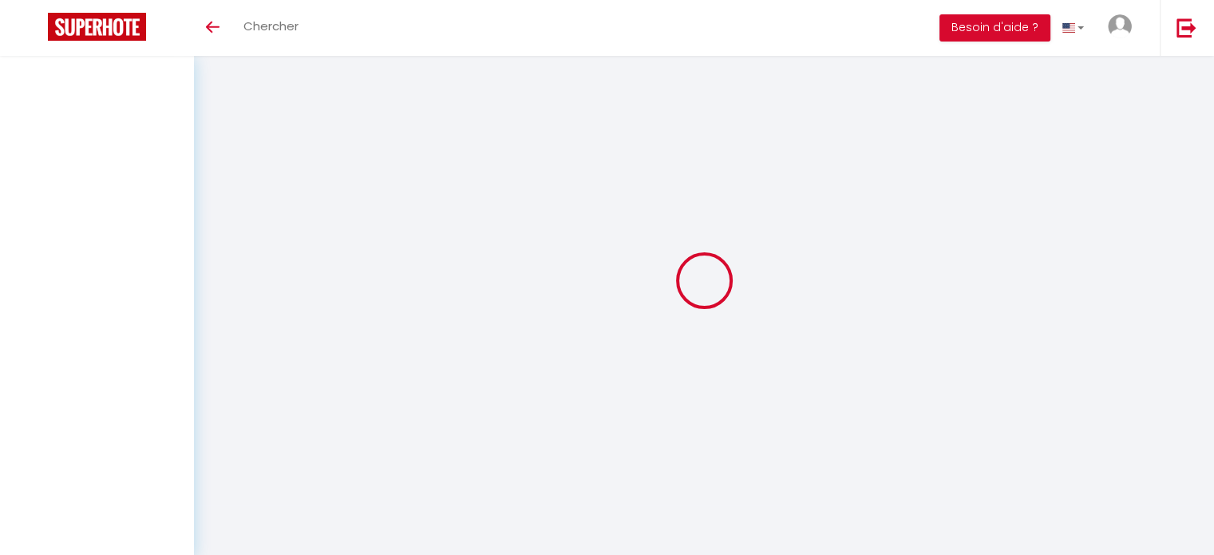
select select
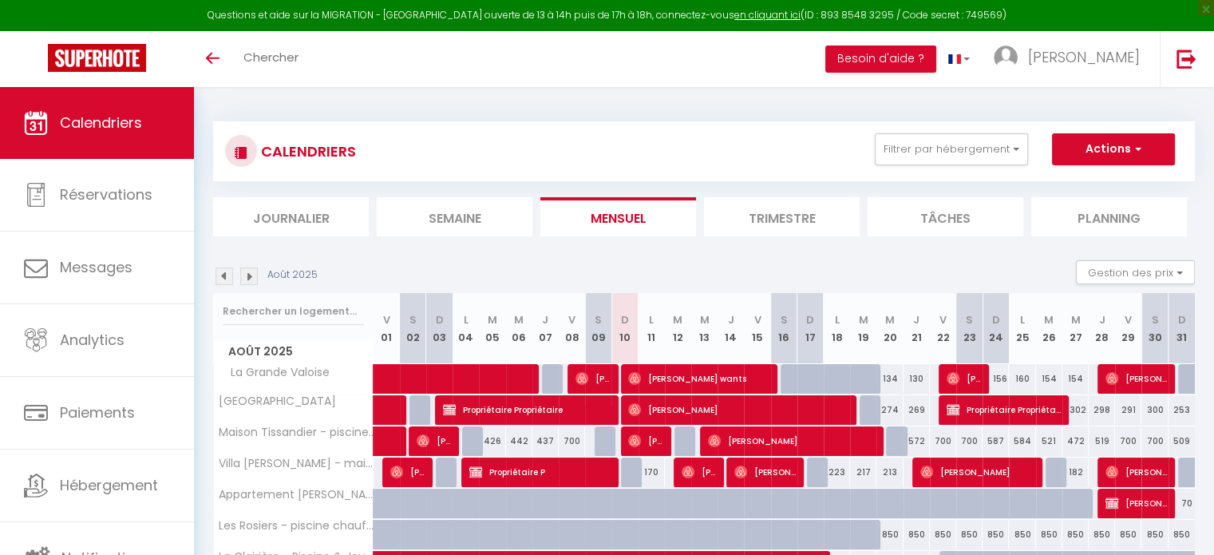
select select
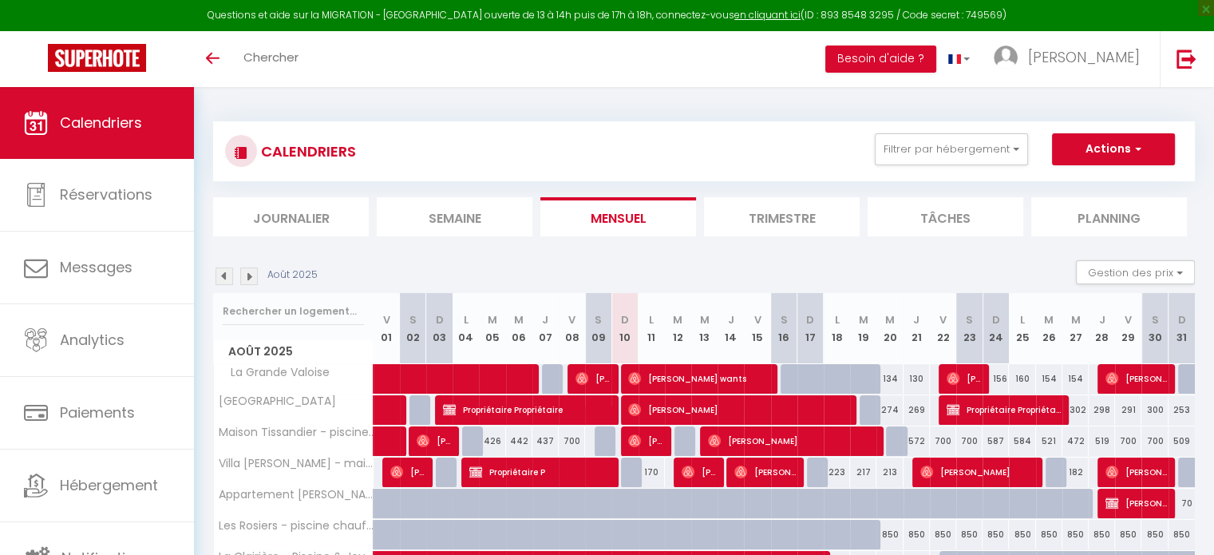
select select
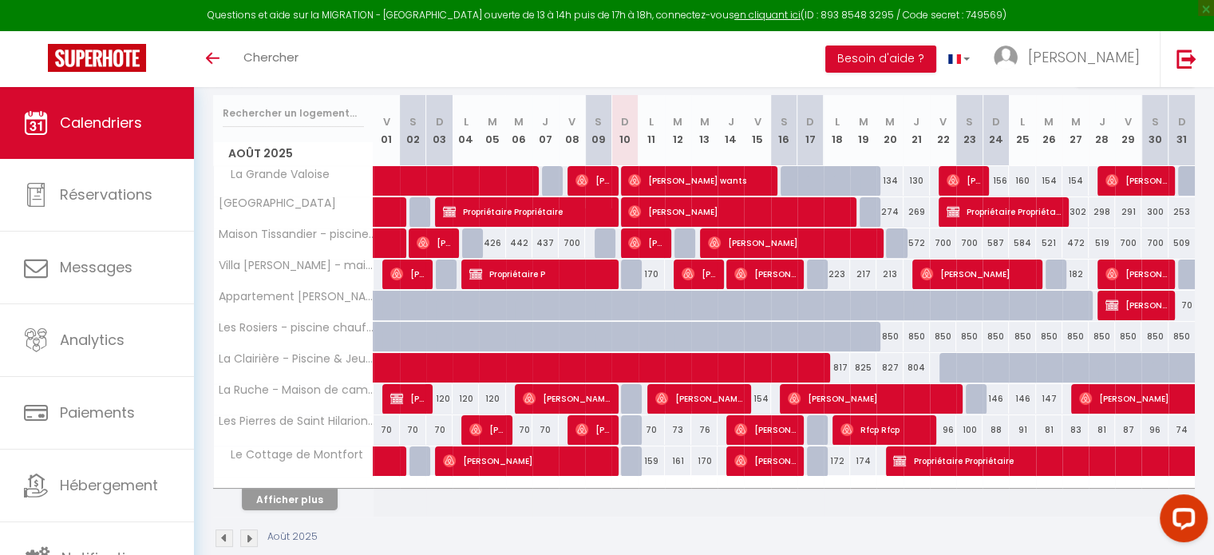
scroll to position [200, 0]
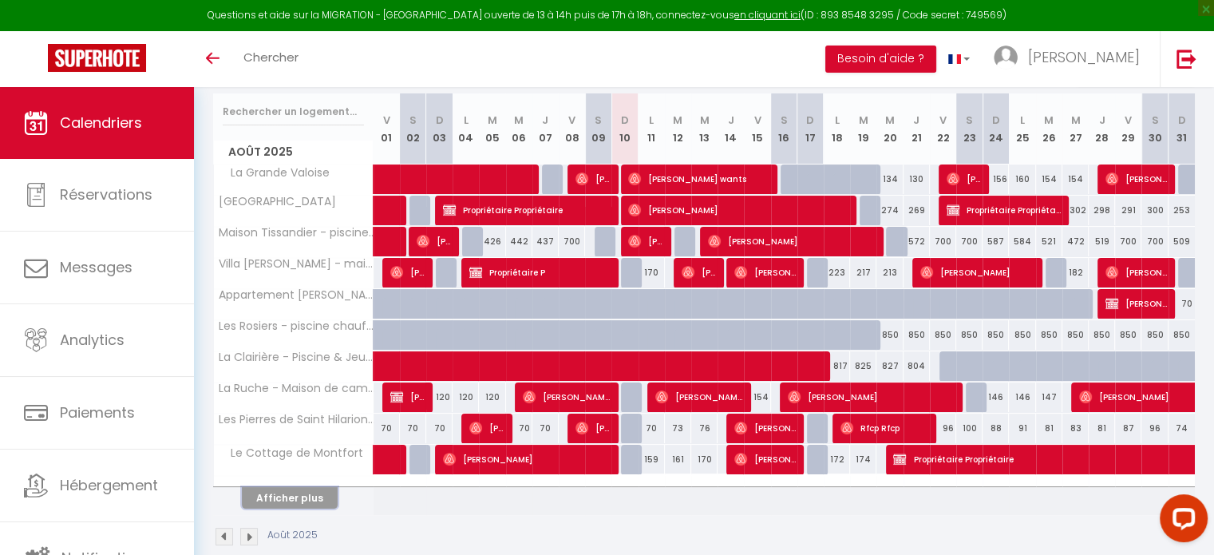
click at [297, 499] on button "Afficher plus" at bounding box center [290, 498] width 96 height 22
select select
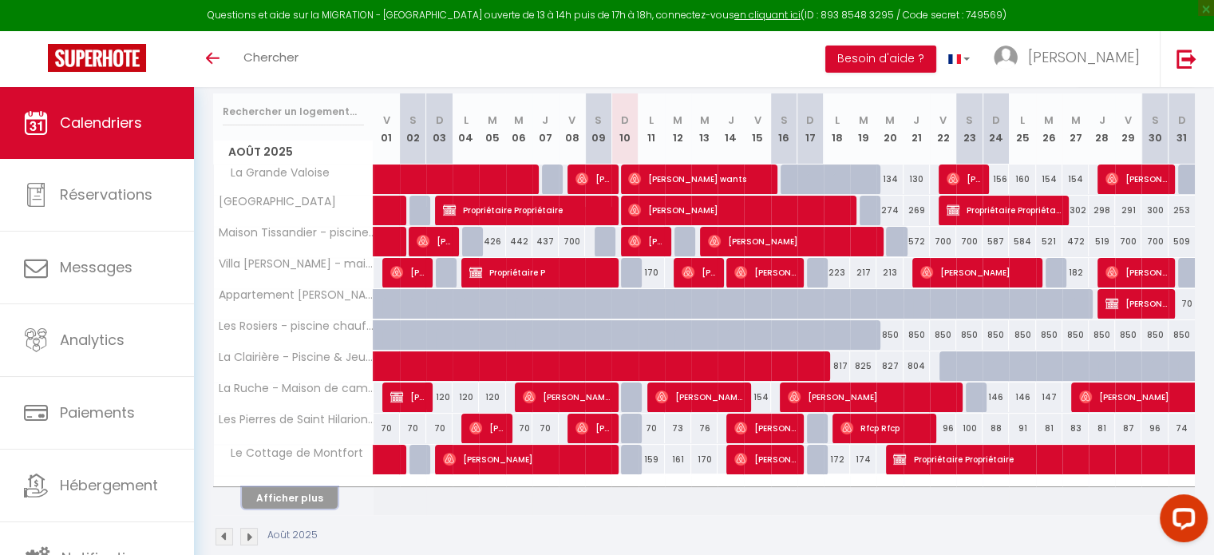
select select
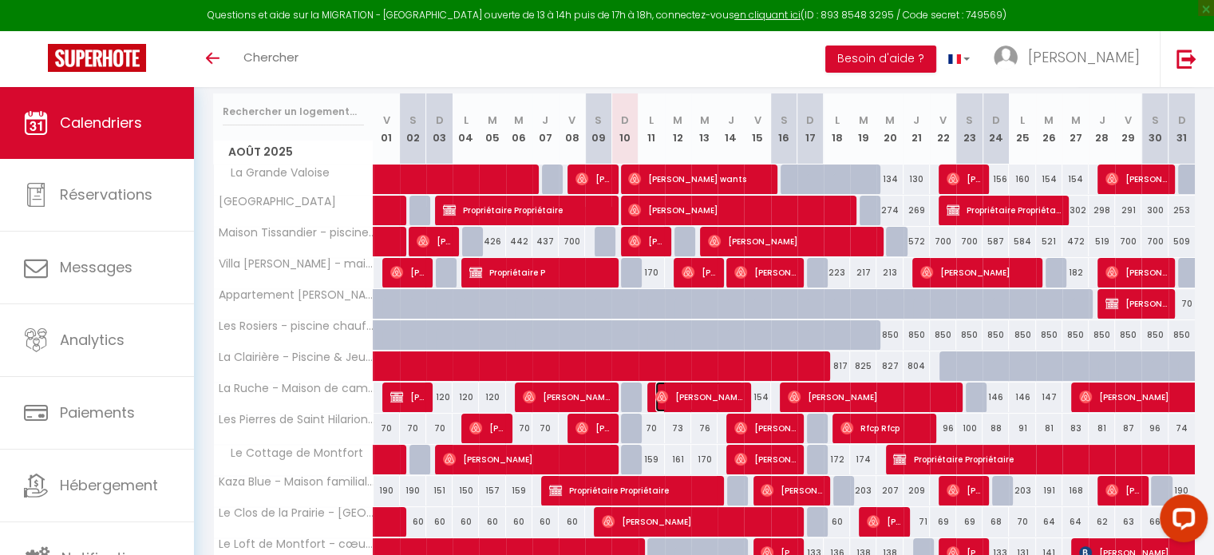
click at [678, 394] on span "Graham Chandler" at bounding box center [700, 397] width 88 height 30
select select "OK"
select select "0"
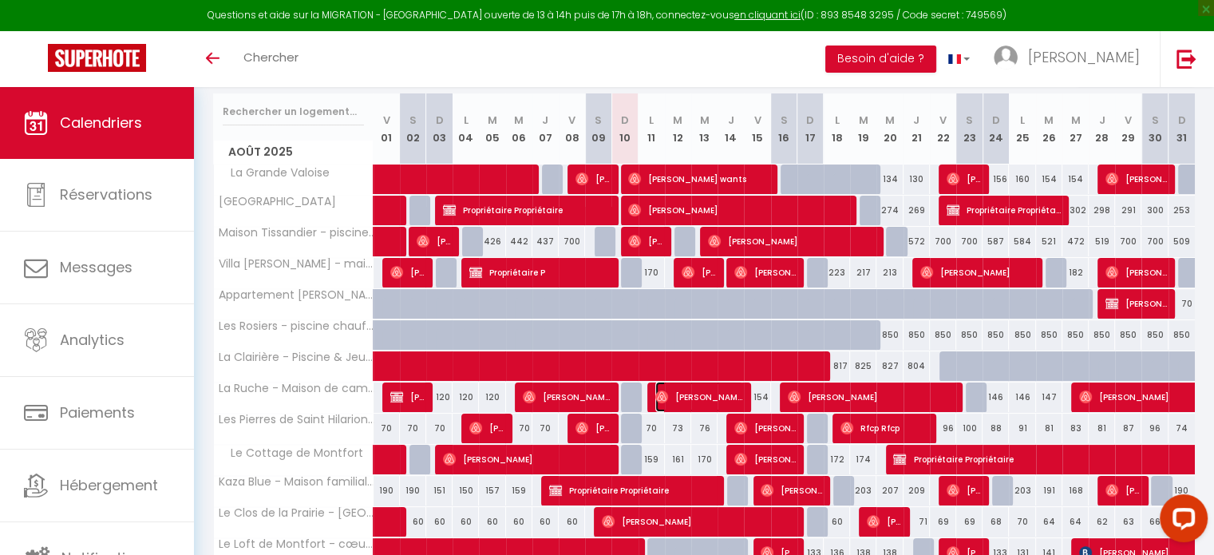
select select "1"
select select
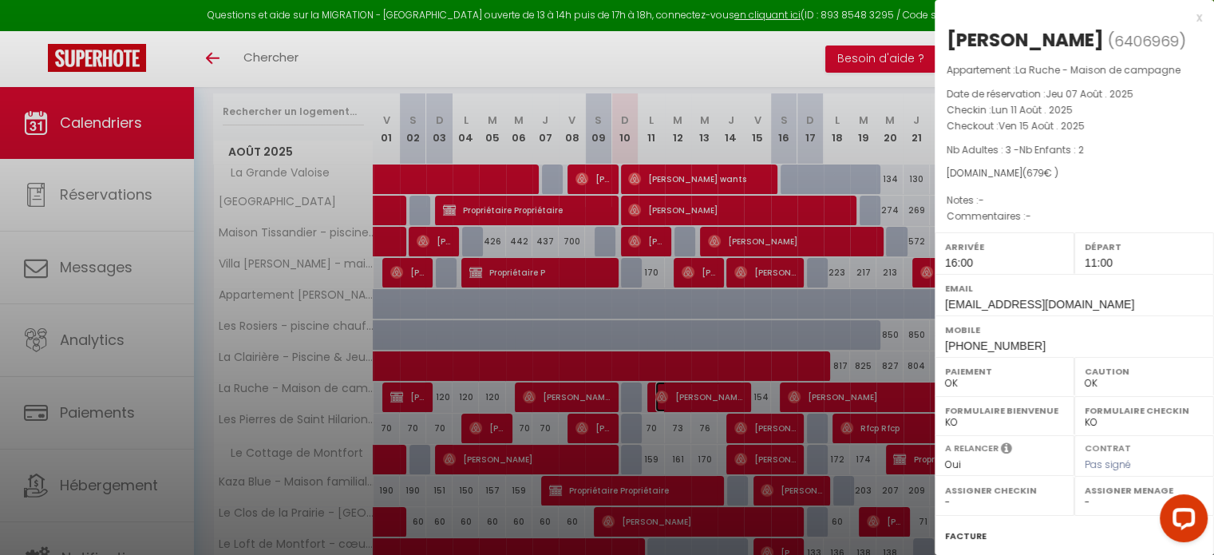
select select "26422"
click at [756, 50] on div at bounding box center [607, 277] width 1214 height 555
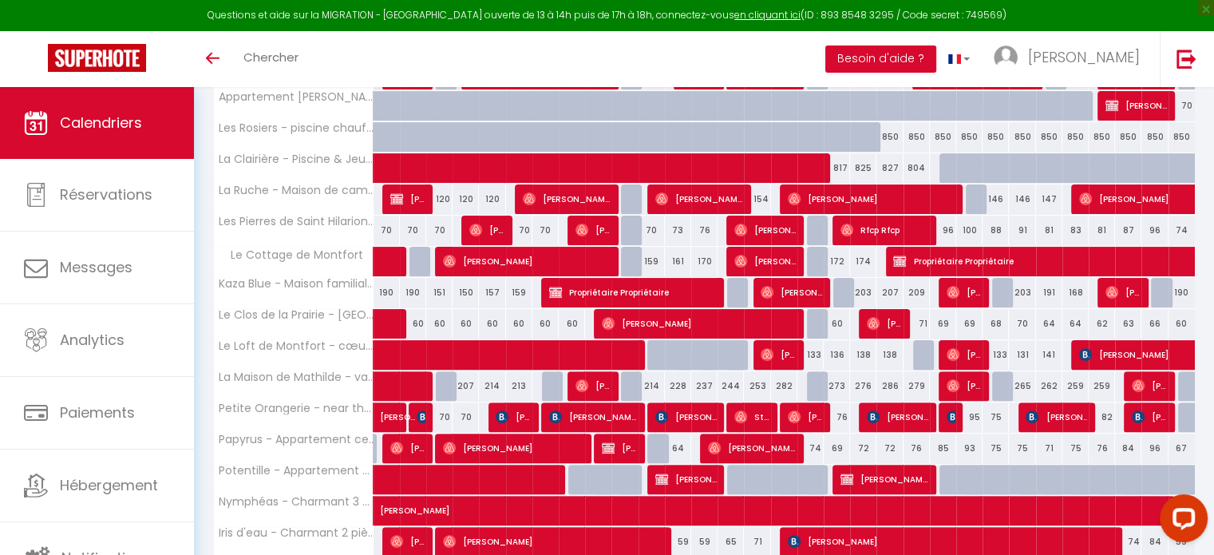
scroll to position [390, 0]
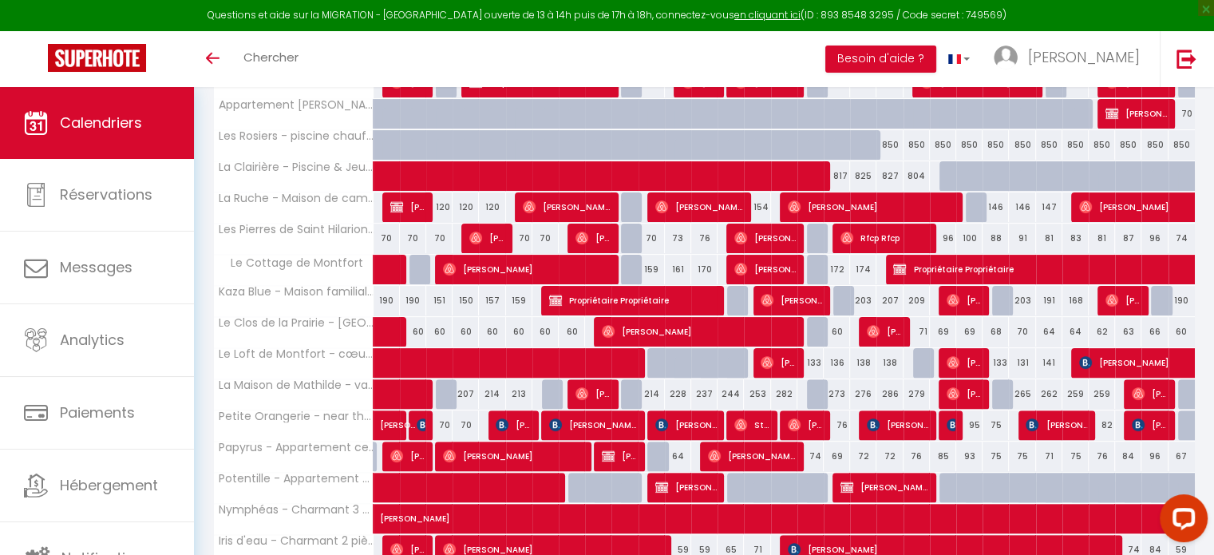
click at [809, 389] on div at bounding box center [820, 394] width 26 height 30
type input "273"
type input "Dim 17 Août 2025"
type input "Lun 18 Août 2025"
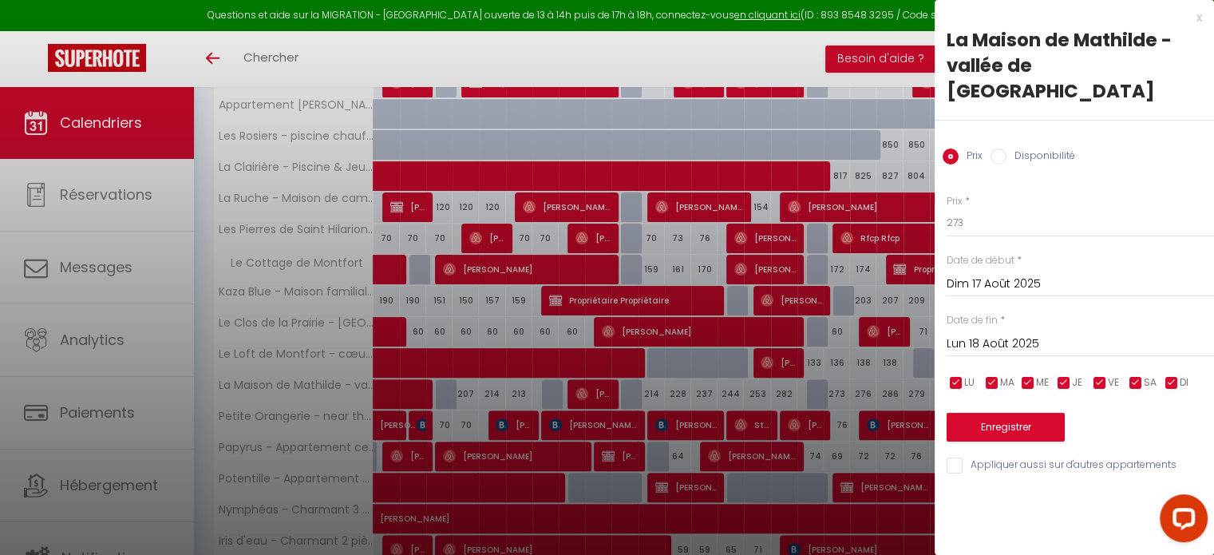
click at [1028, 121] on div "Prix Disponibilité" at bounding box center [1074, 147] width 279 height 53
click at [1017, 149] on label "Disponibilité" at bounding box center [1041, 158] width 69 height 18
click at [1007, 149] on input "Disponibilité" at bounding box center [999, 157] width 16 height 16
radio input "true"
radio input "false"
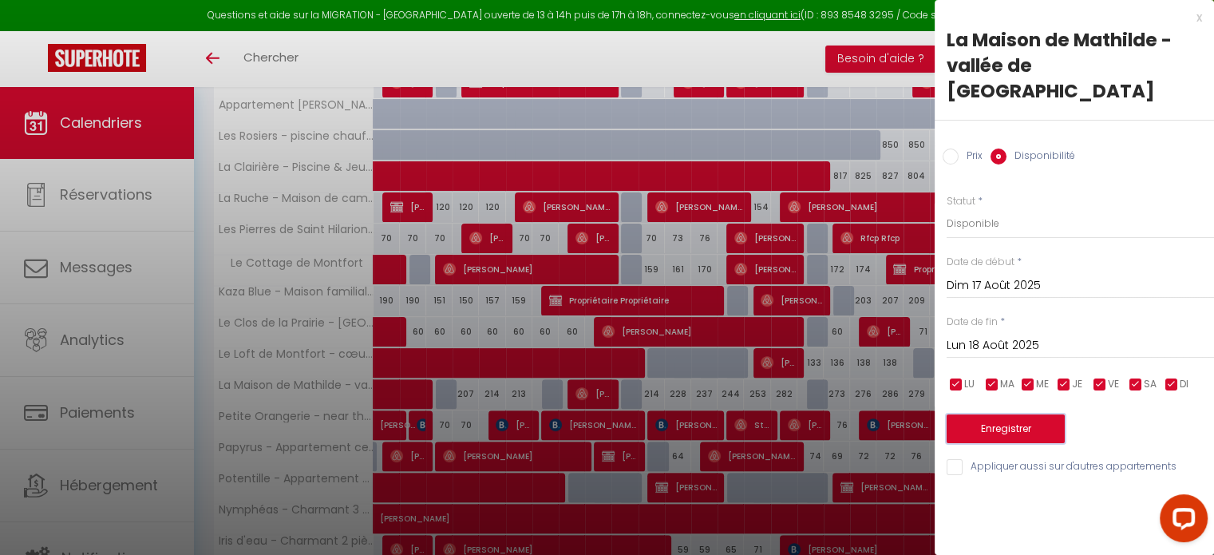
click at [974, 414] on button "Enregistrer" at bounding box center [1006, 428] width 118 height 29
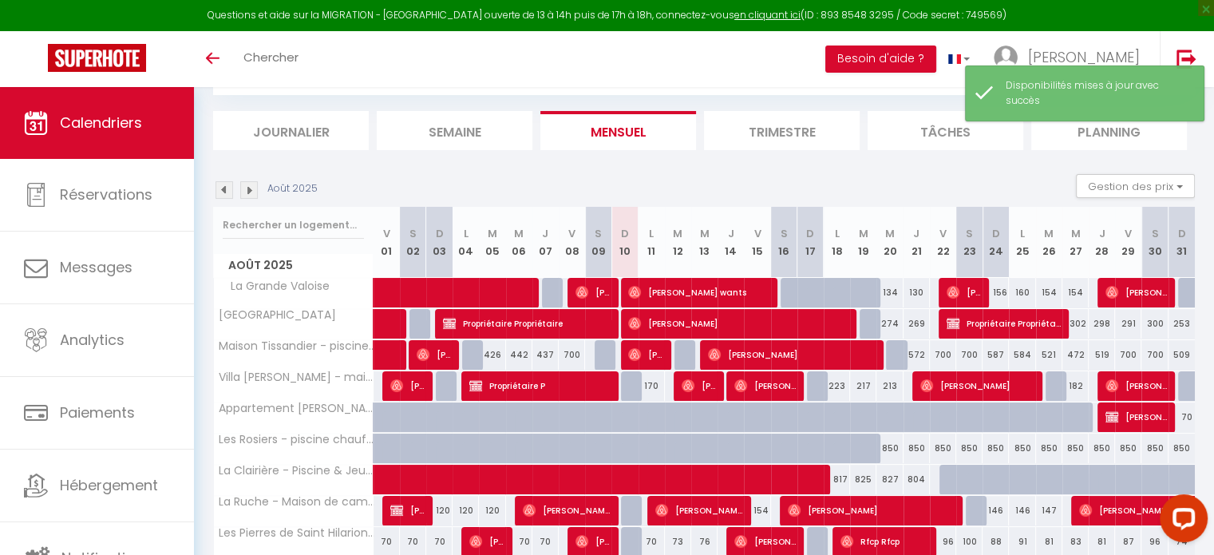
scroll to position [222, 0]
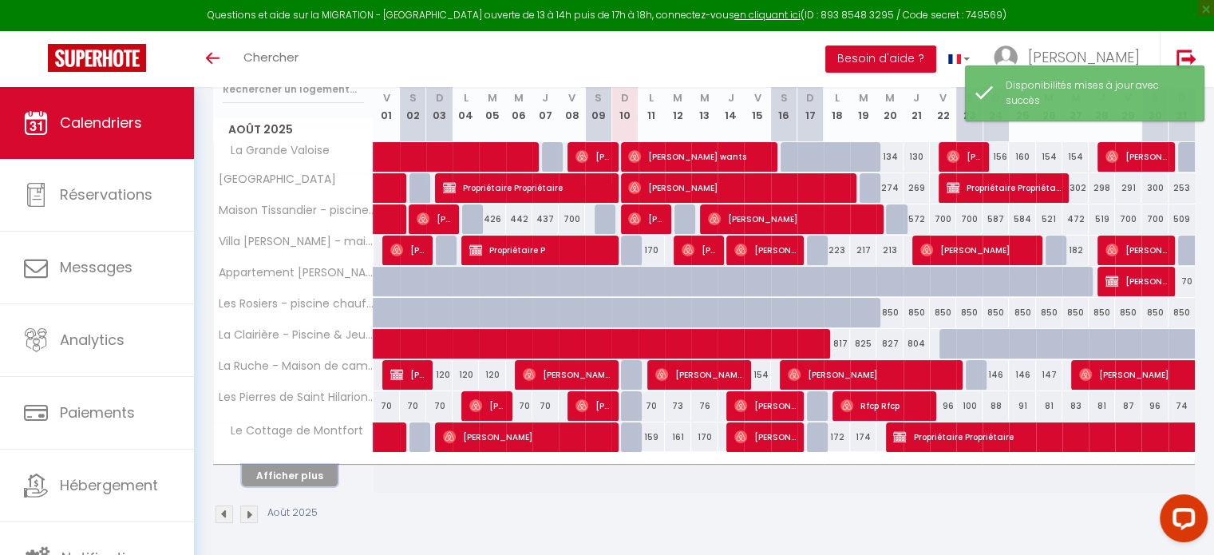
drag, startPoint x: 312, startPoint y: 472, endPoint x: 458, endPoint y: 430, distance: 151.4
click at [312, 472] on button "Afficher plus" at bounding box center [290, 476] width 96 height 22
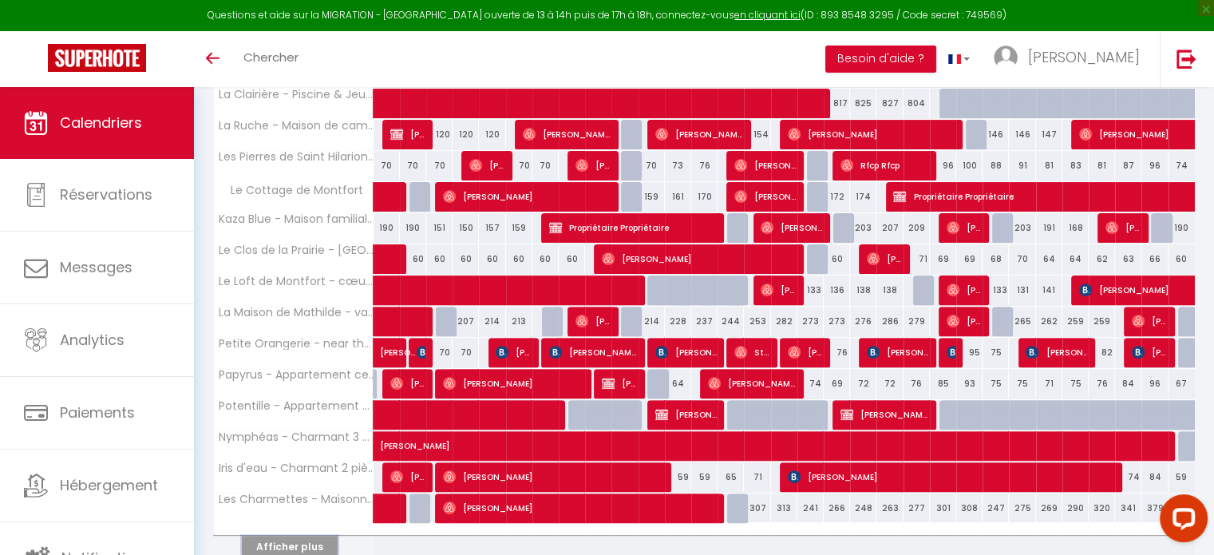
scroll to position [462, 0]
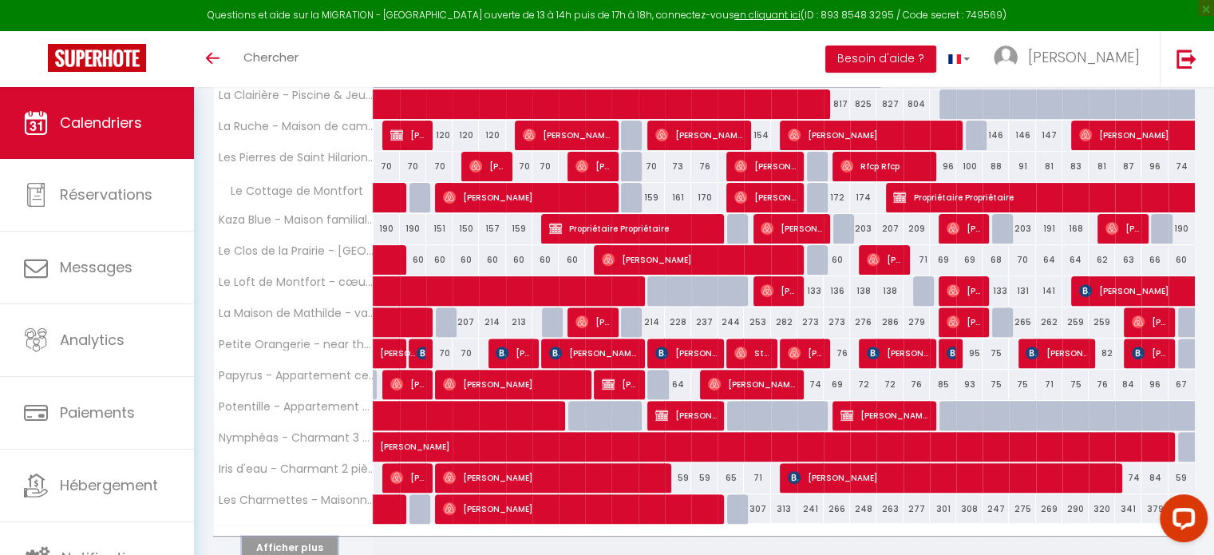
click at [275, 539] on button "Afficher plus" at bounding box center [290, 548] width 96 height 22
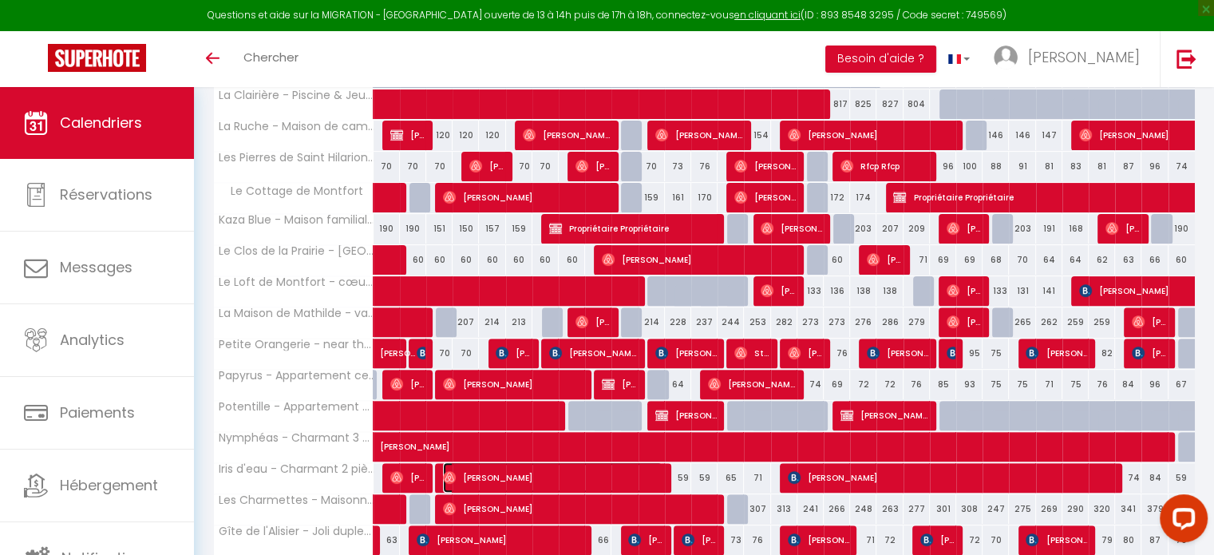
click at [640, 477] on span "Ana Caroline" at bounding box center [553, 477] width 220 height 30
select select
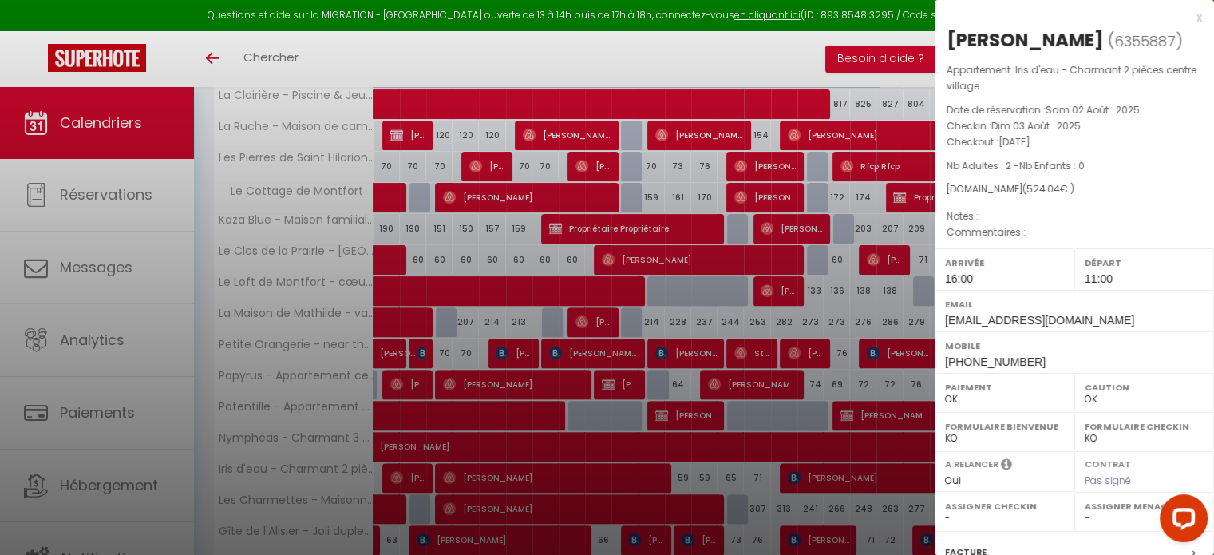
click at [679, 475] on div at bounding box center [607, 277] width 1214 height 555
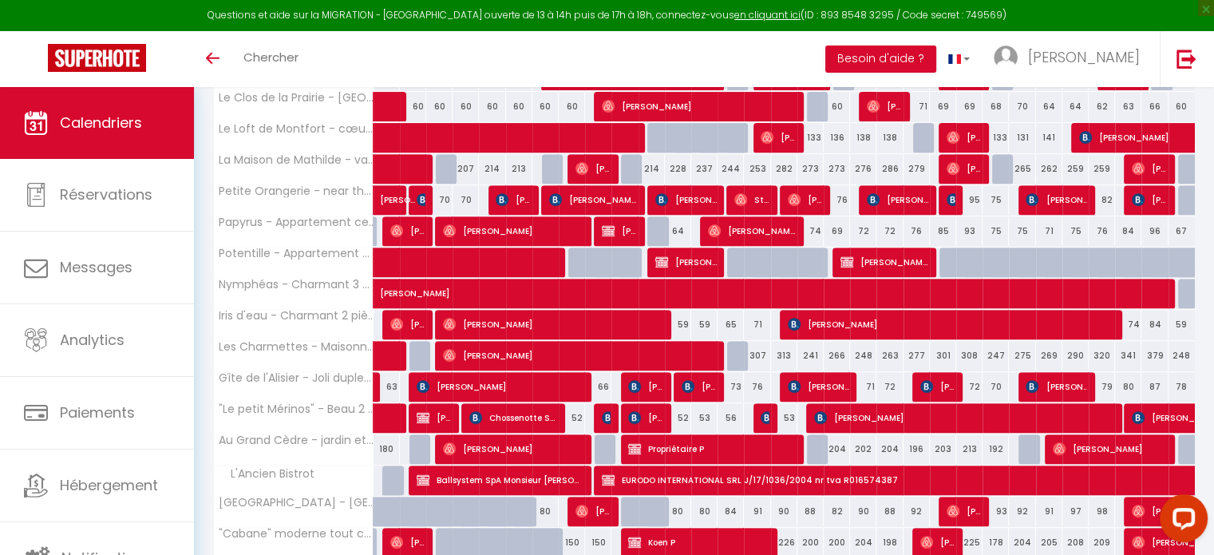
scroll to position [619, 0]
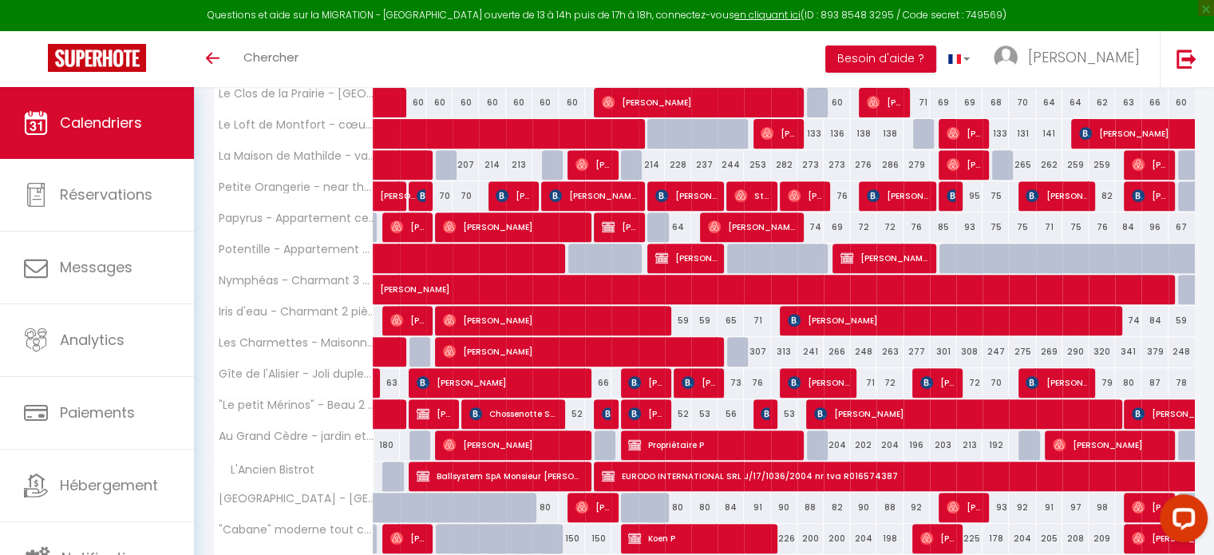
click at [663, 503] on div at bounding box center [661, 516] width 26 height 30
select select "1"
type input "Lun 11 Août 2025"
type input "Mar 12 Août 2025"
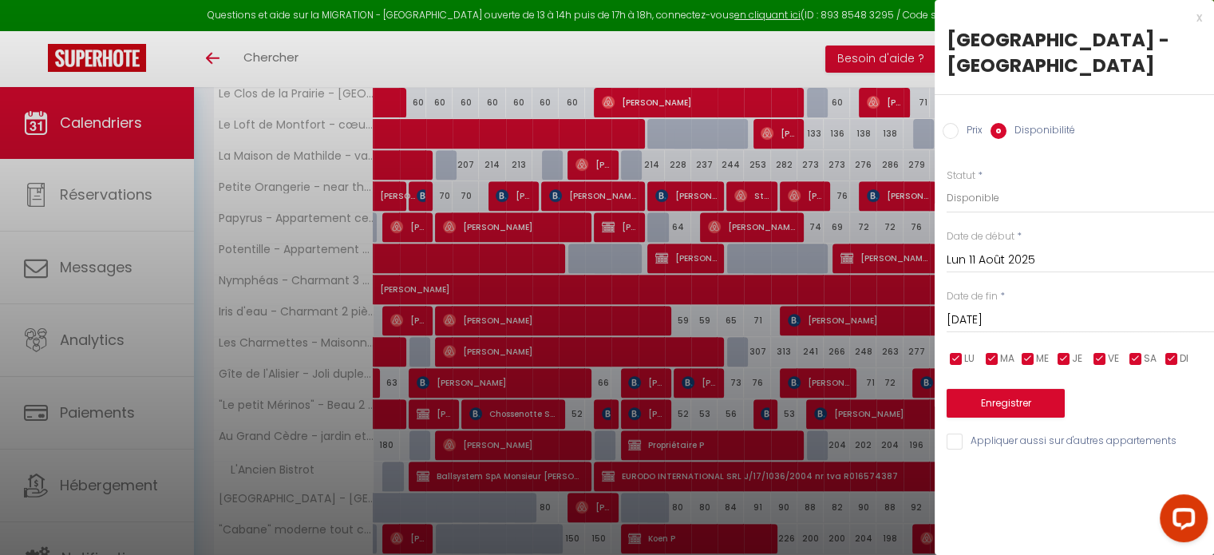
click at [685, 509] on div at bounding box center [607, 277] width 1214 height 555
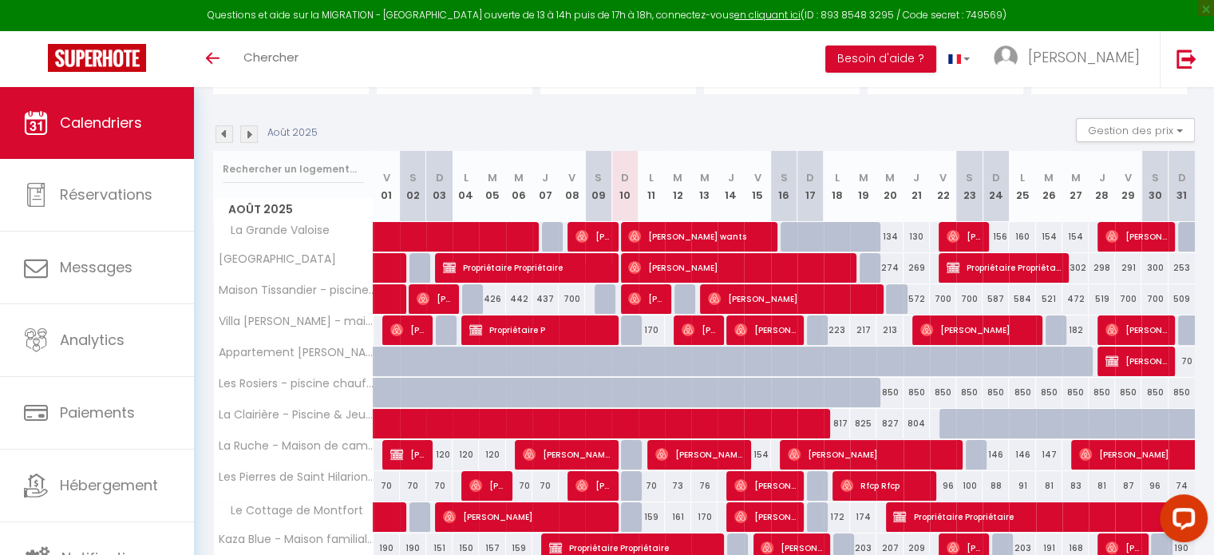
scroll to position [143, 0]
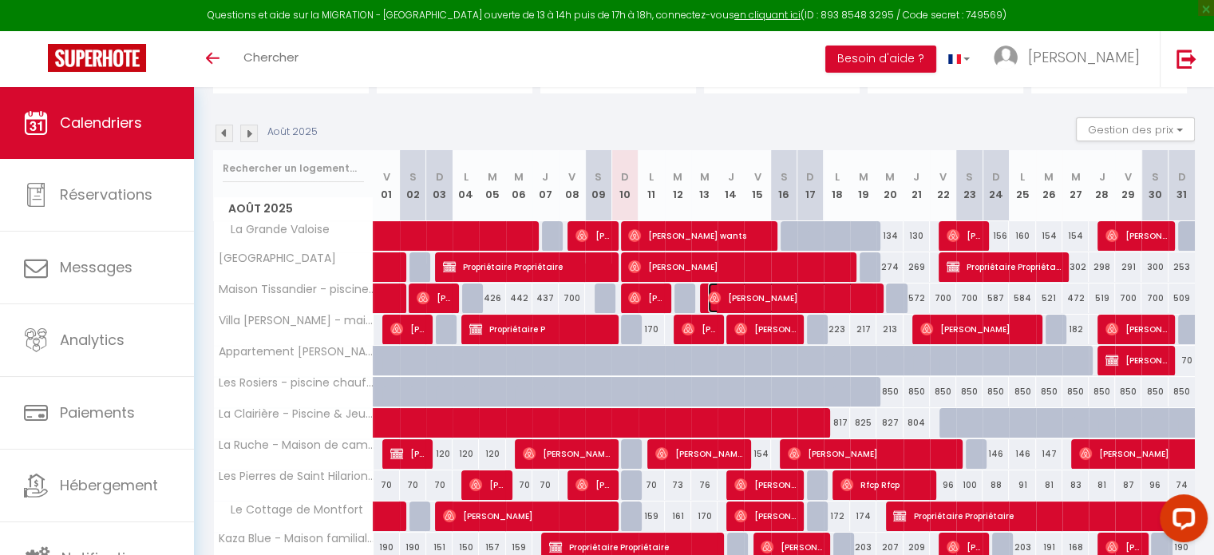
click at [714, 300] on img at bounding box center [714, 297] width 13 height 13
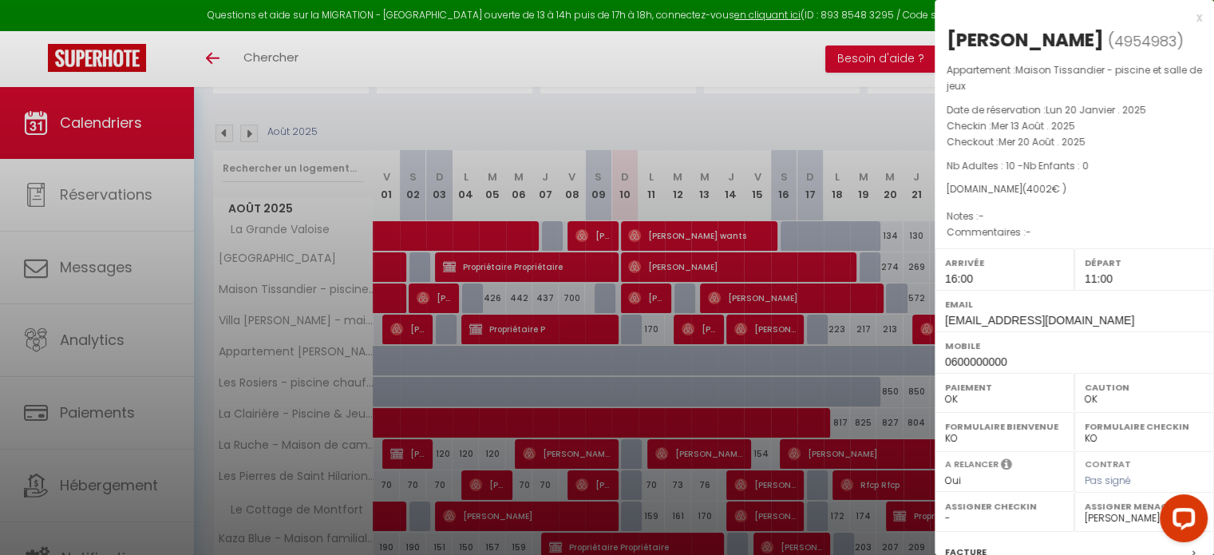
click at [714, 300] on div at bounding box center [607, 277] width 1214 height 555
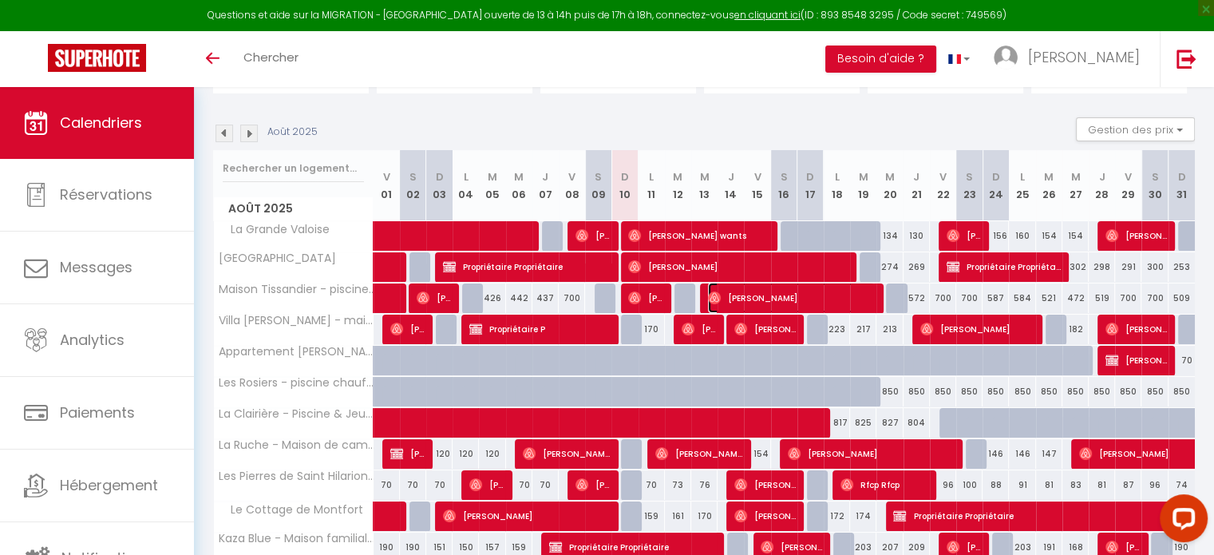
click at [725, 297] on span "Tristan Schoeber" at bounding box center [791, 298] width 167 height 30
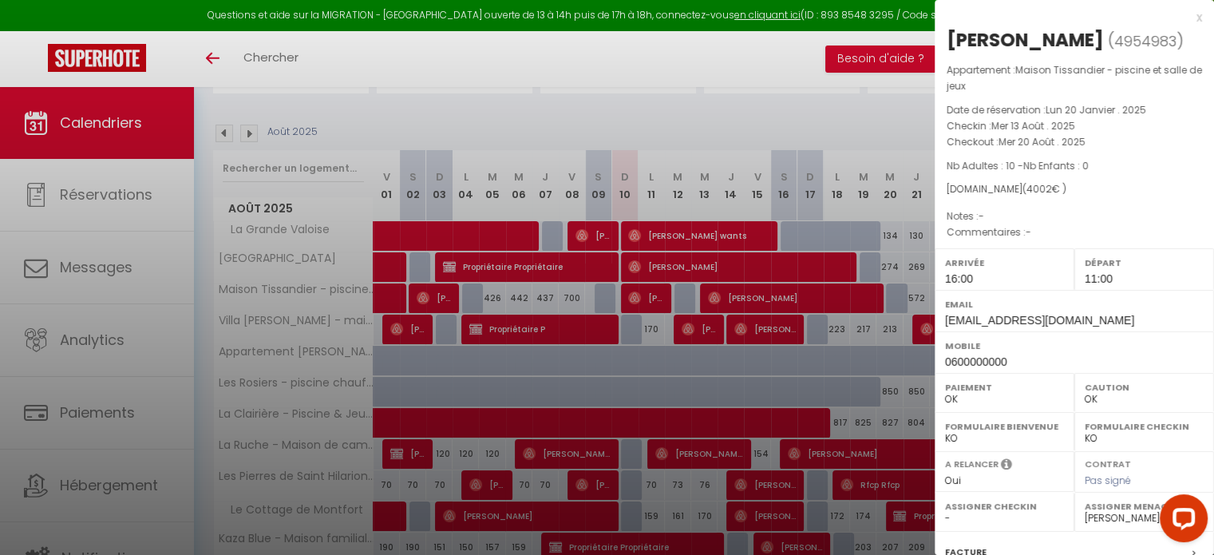
click at [499, 93] on div at bounding box center [607, 277] width 1214 height 555
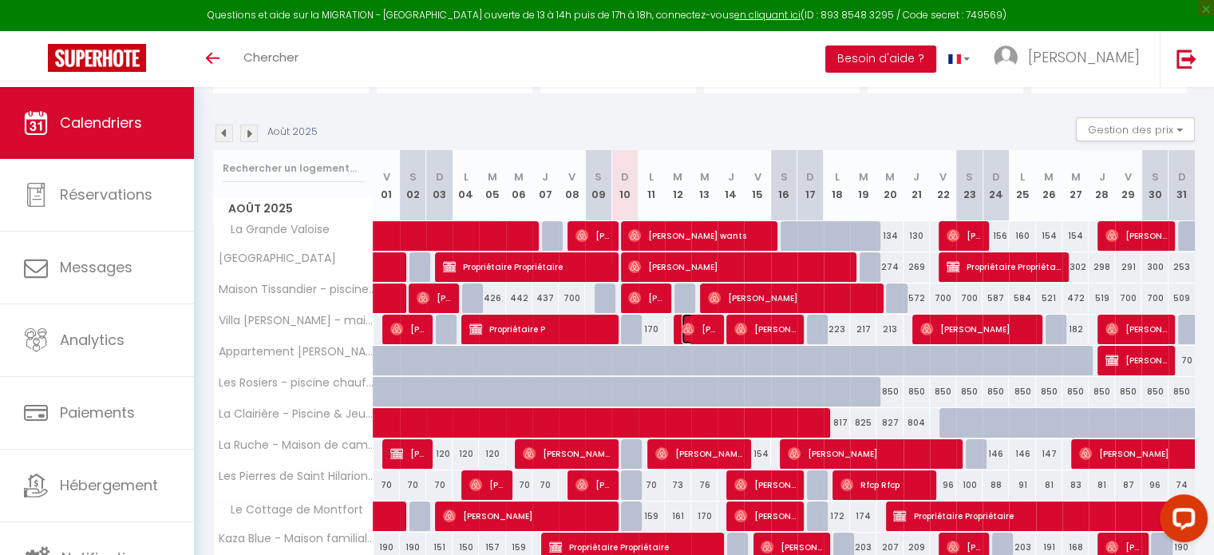
click at [702, 332] on span "Nicolas Morice" at bounding box center [699, 329] width 35 height 30
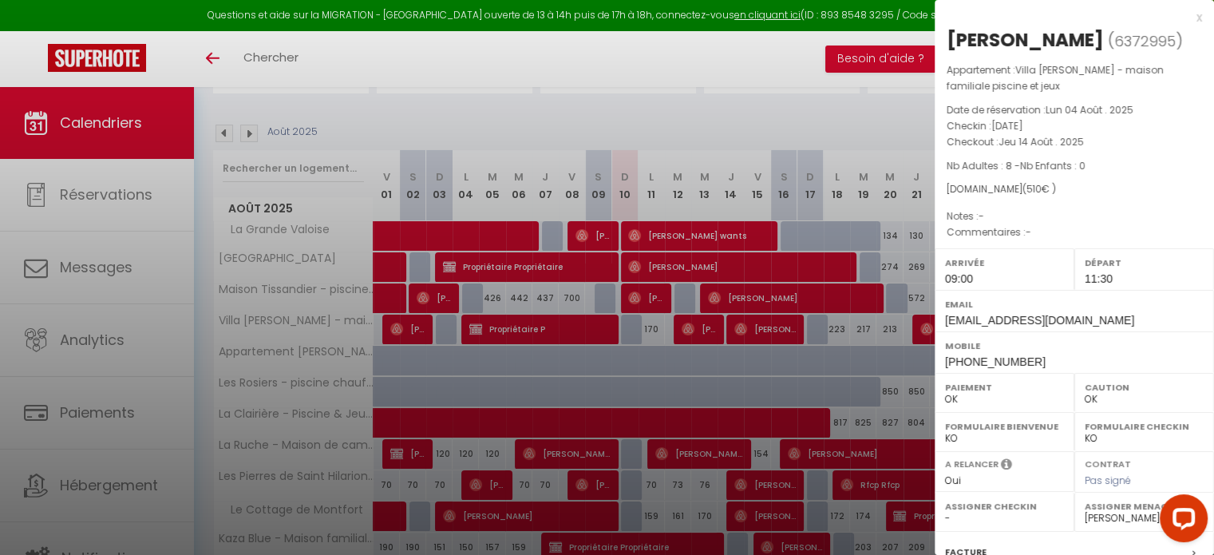
click at [702, 332] on div at bounding box center [607, 277] width 1214 height 555
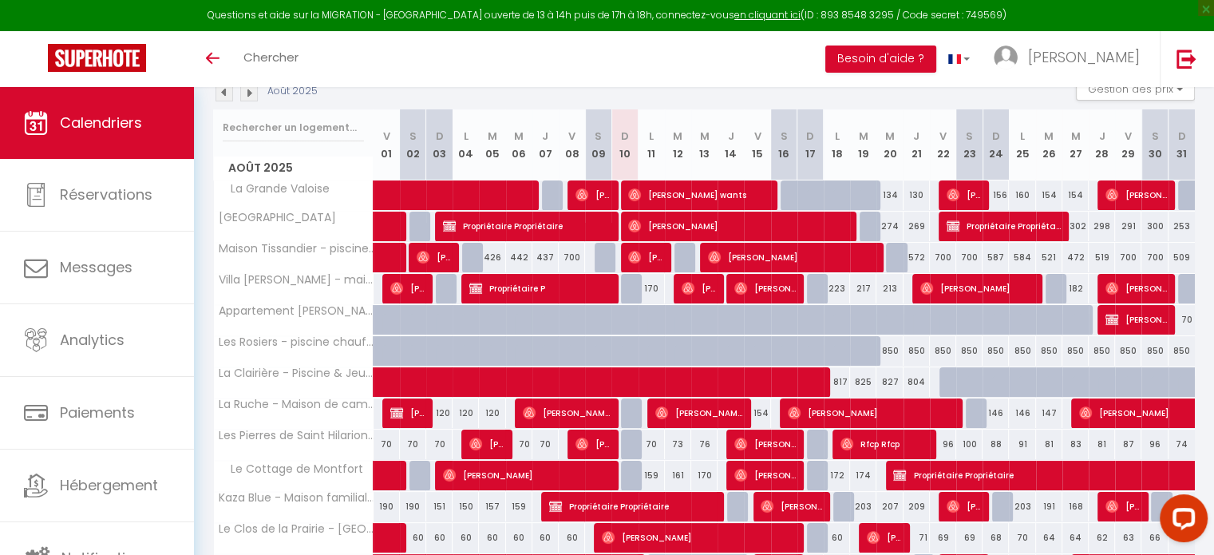
scroll to position [184, 0]
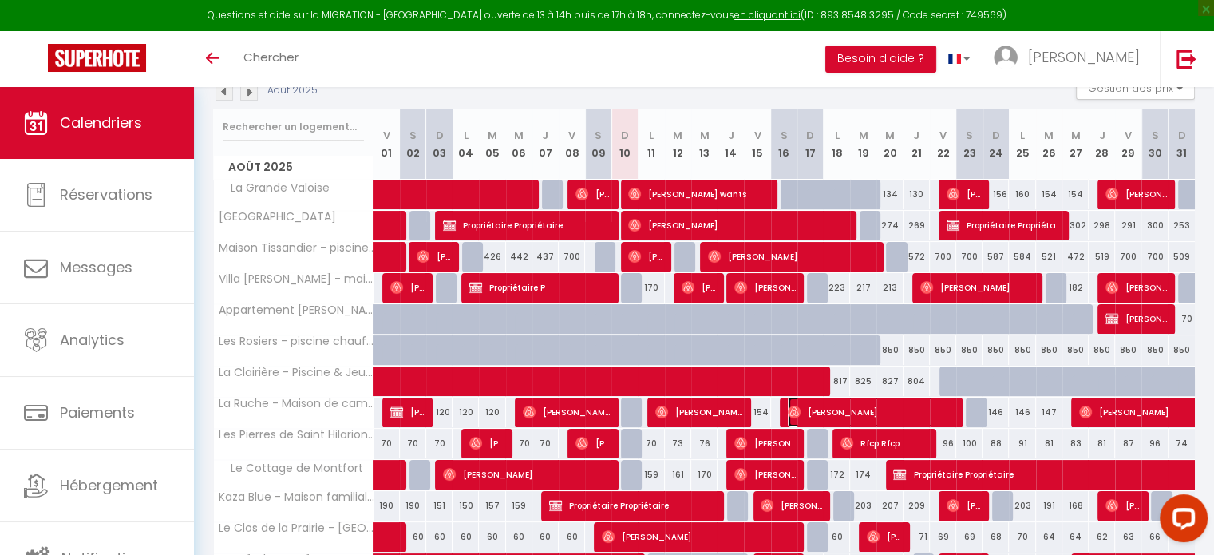
click at [802, 402] on span "Jean-Vincent Drean" at bounding box center [871, 412] width 167 height 30
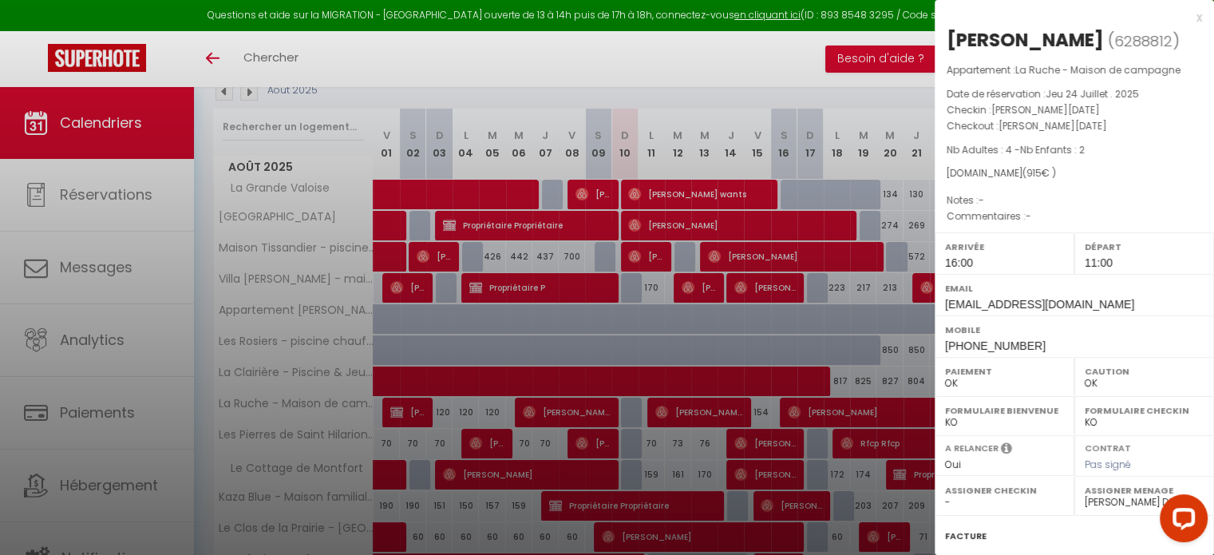
click at [715, 415] on div at bounding box center [607, 277] width 1214 height 555
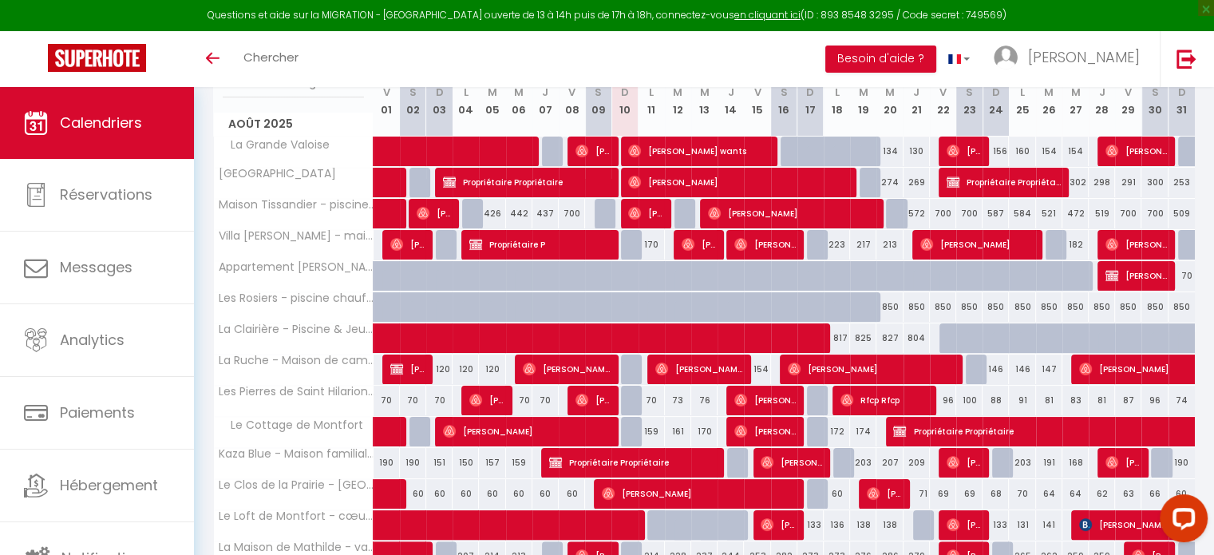
scroll to position [228, 0]
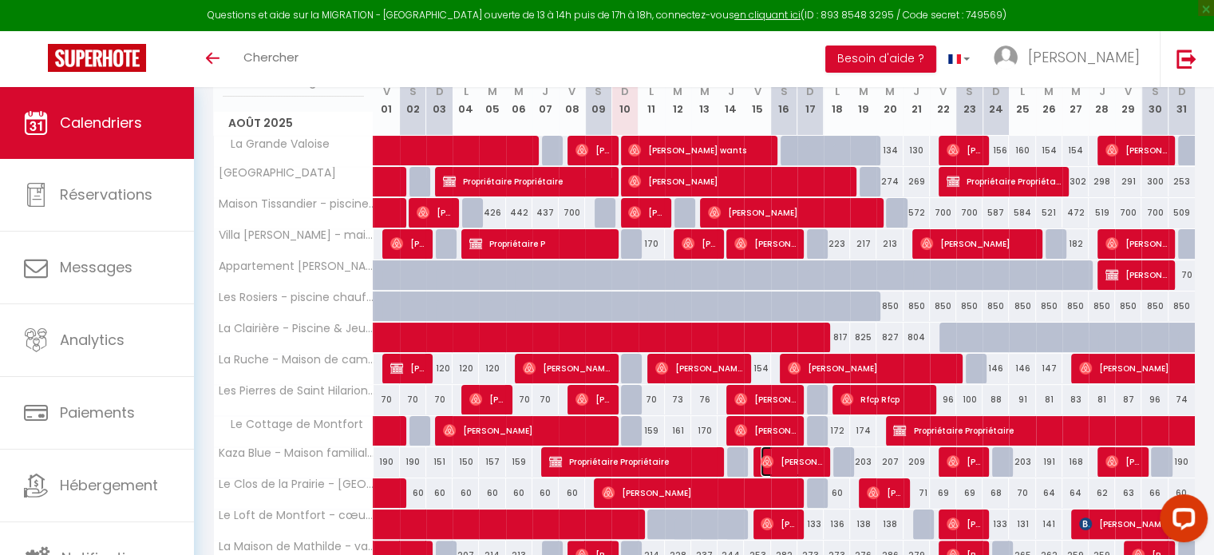
click at [777, 459] on span "Raphael Levy" at bounding box center [791, 461] width 61 height 30
select select "26423"
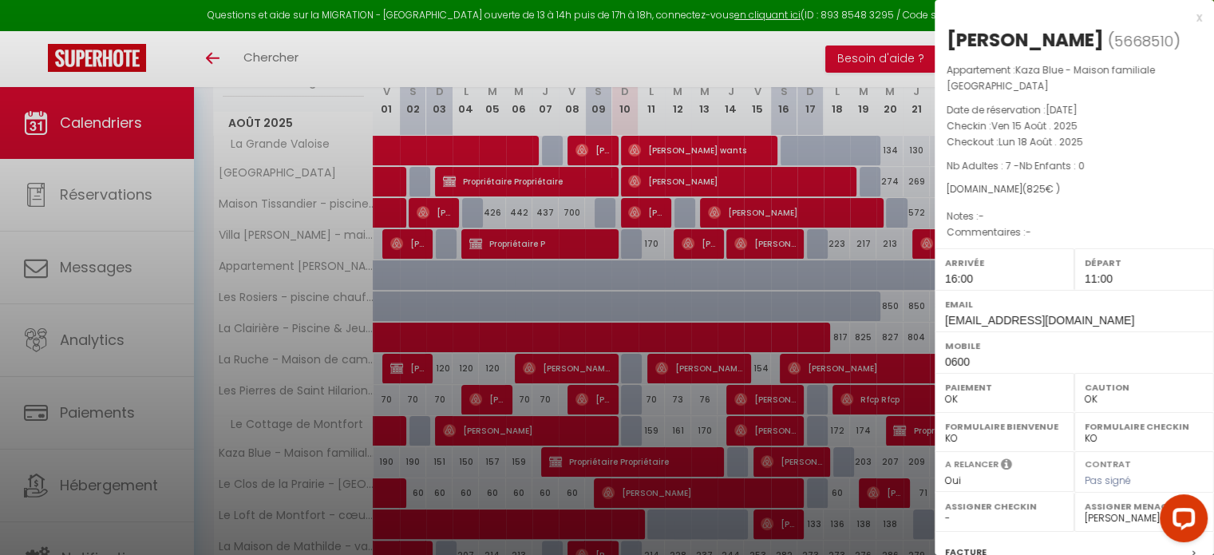
click at [777, 459] on div at bounding box center [607, 277] width 1214 height 555
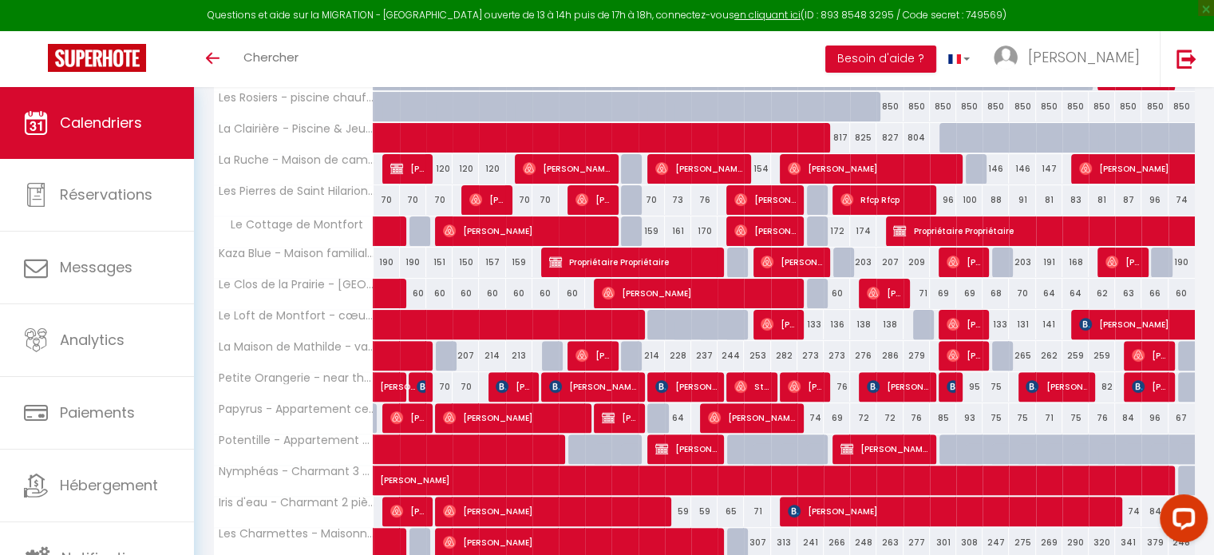
scroll to position [488, 0]
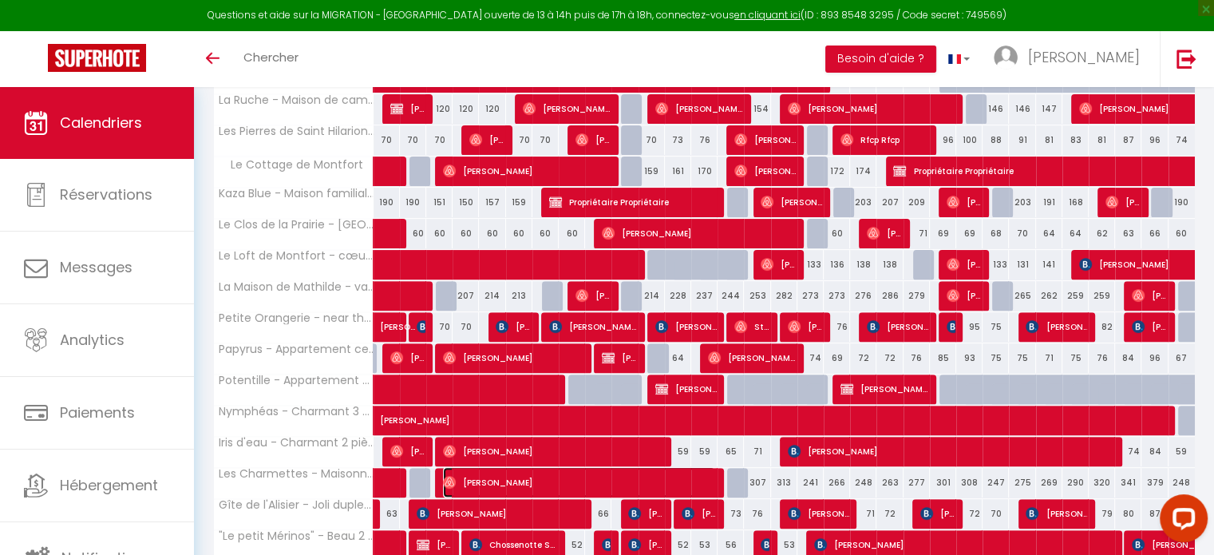
click at [703, 481] on span "Michael Slinn" at bounding box center [579, 482] width 272 height 30
select select
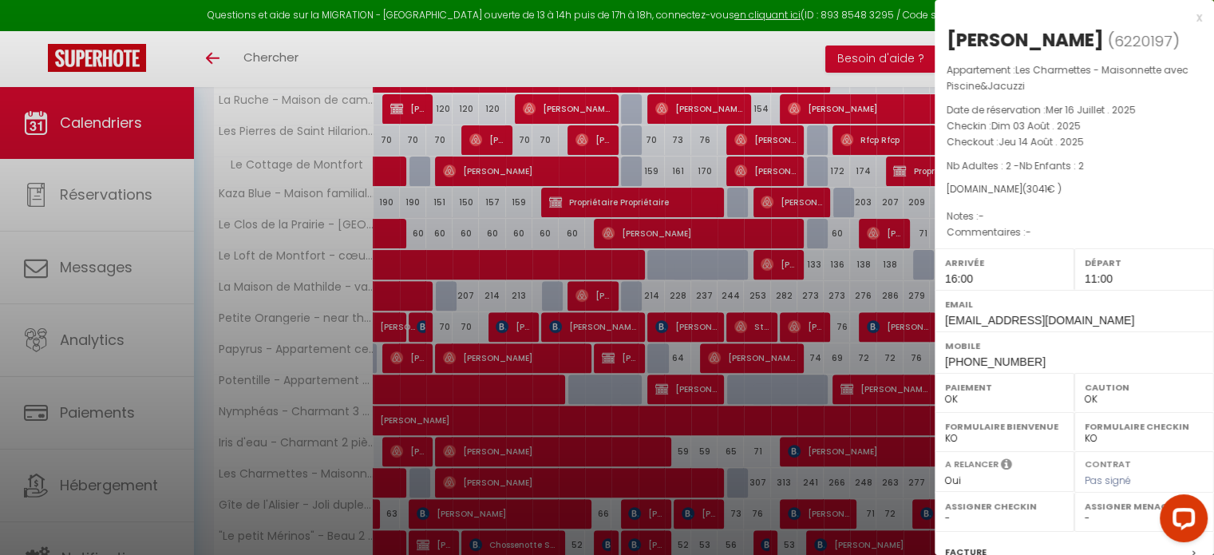
click at [703, 481] on div at bounding box center [607, 277] width 1214 height 555
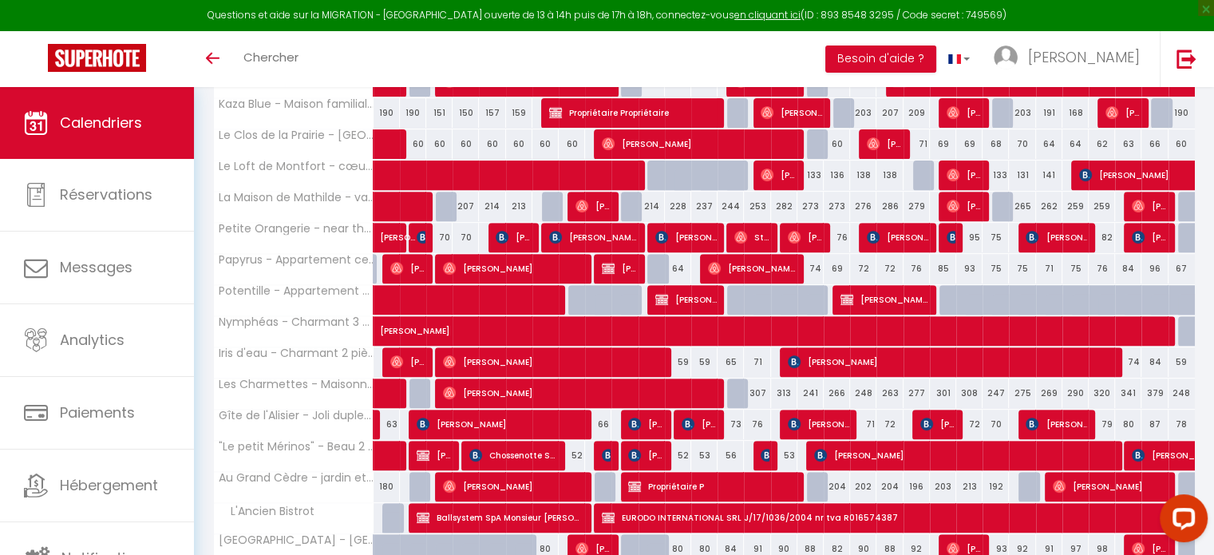
scroll to position [577, 0]
click at [699, 477] on span "Propriétaire P" at bounding box center [711, 486] width 167 height 30
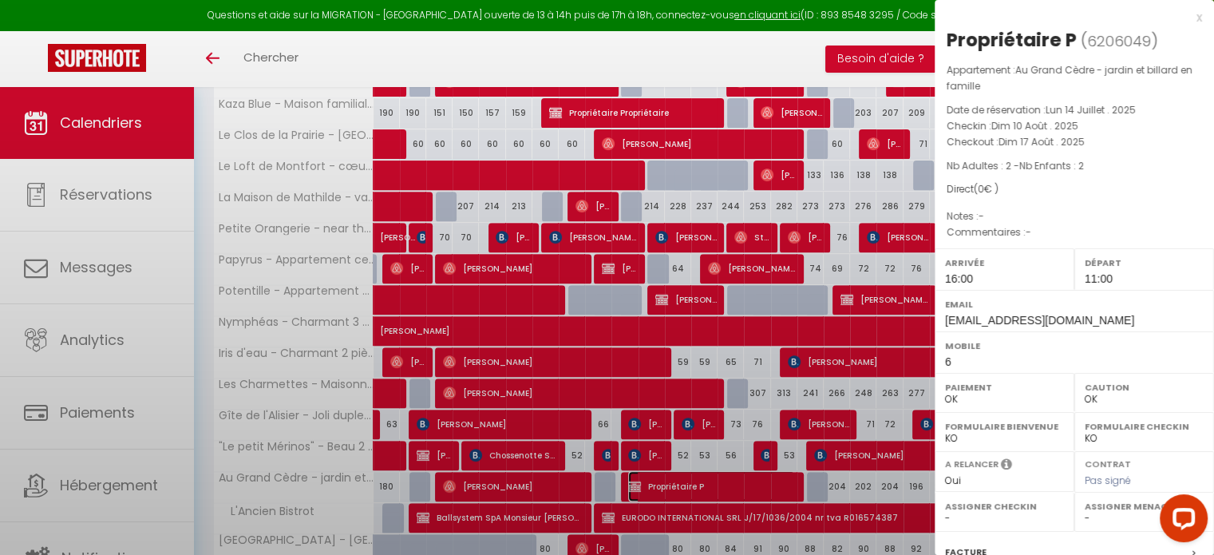
select select "KO"
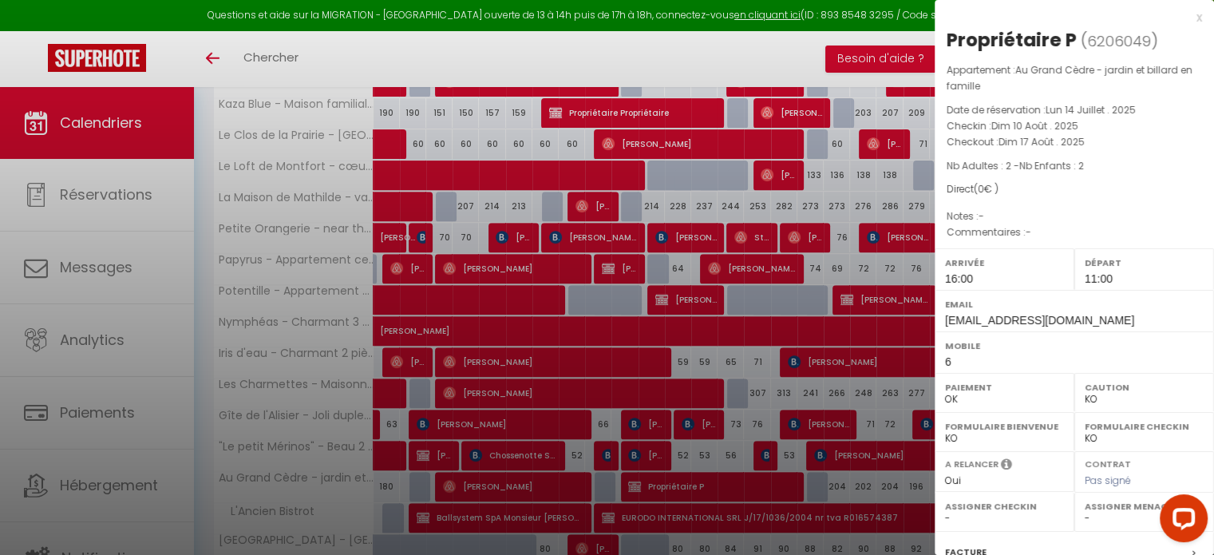
click at [699, 477] on div at bounding box center [607, 277] width 1214 height 555
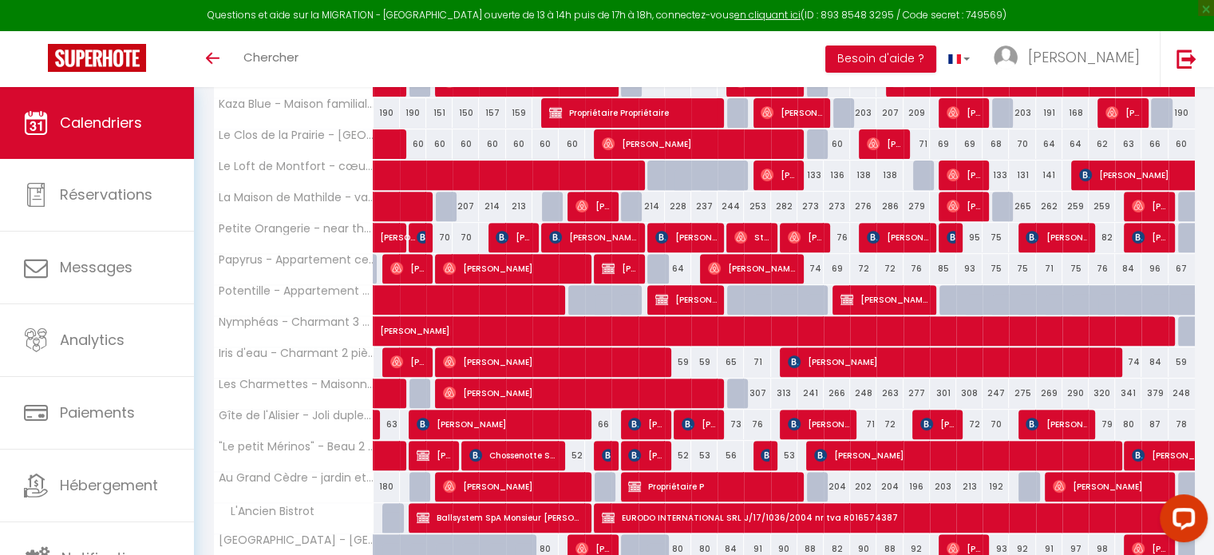
click at [821, 478] on div at bounding box center [820, 487] width 26 height 30
select select "1"
type input "Dim 17 Août 2025"
type input "Lun 18 Août 2025"
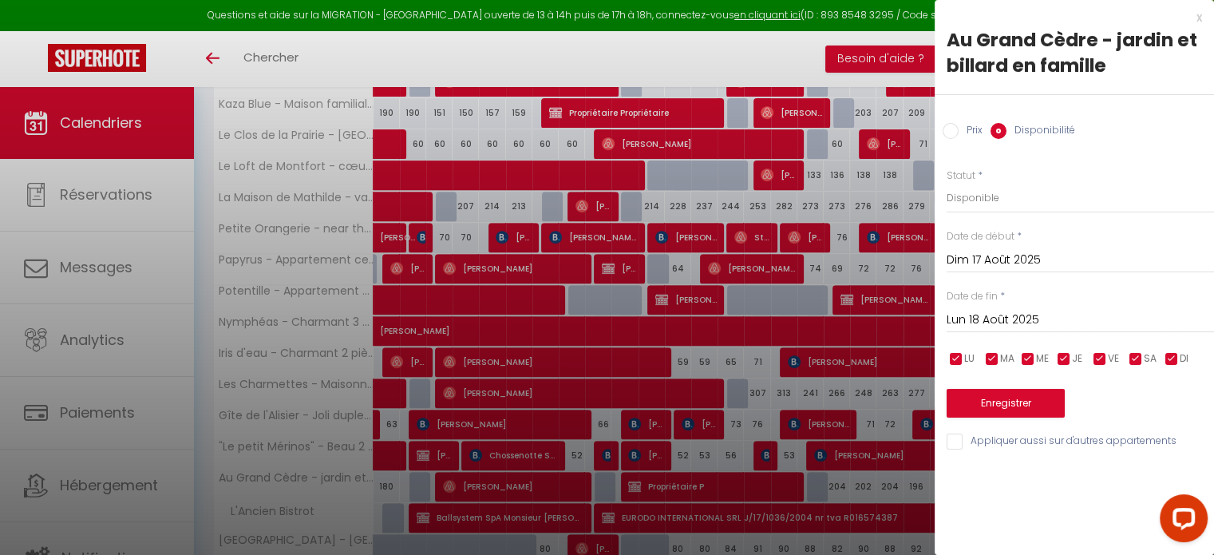
click at [818, 481] on div at bounding box center [607, 277] width 1214 height 555
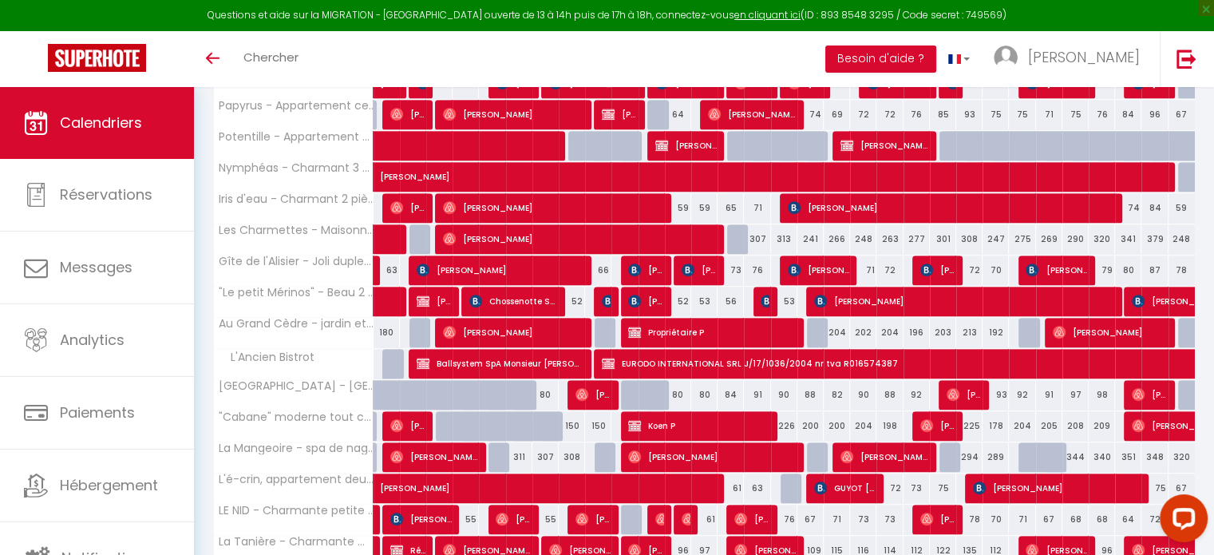
scroll to position [731, 0]
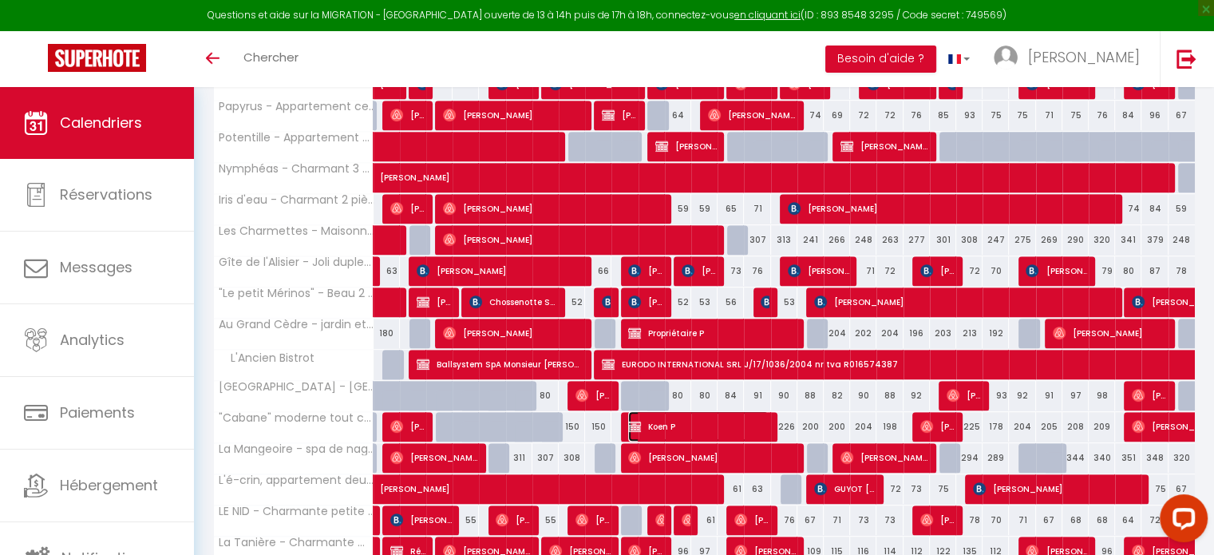
click at [735, 414] on span "Koen P" at bounding box center [698, 426] width 141 height 30
select select "26422"
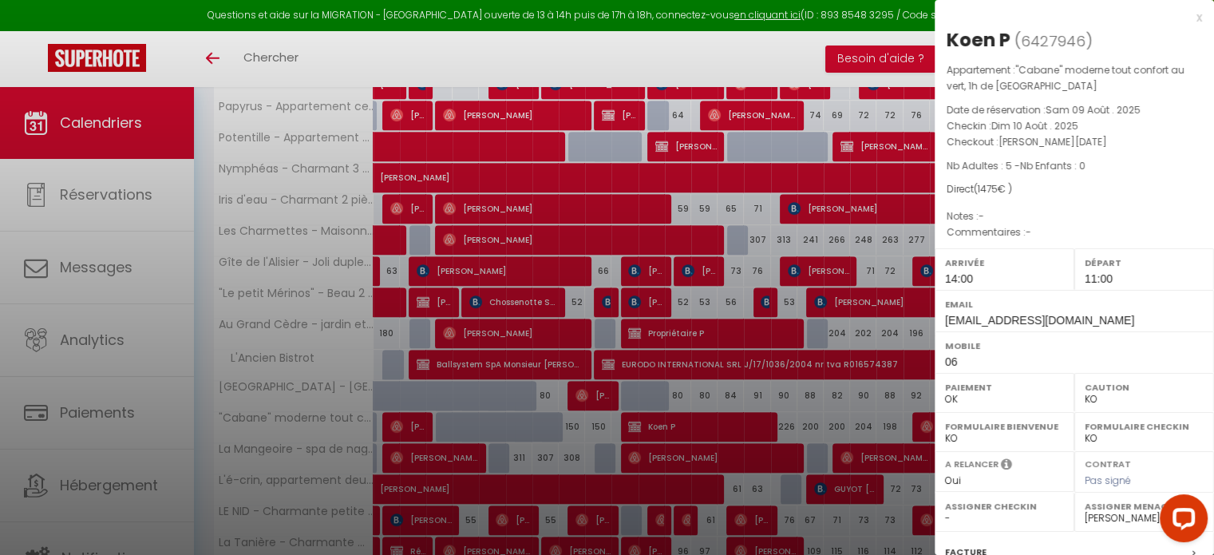
click at [735, 414] on div at bounding box center [607, 277] width 1214 height 555
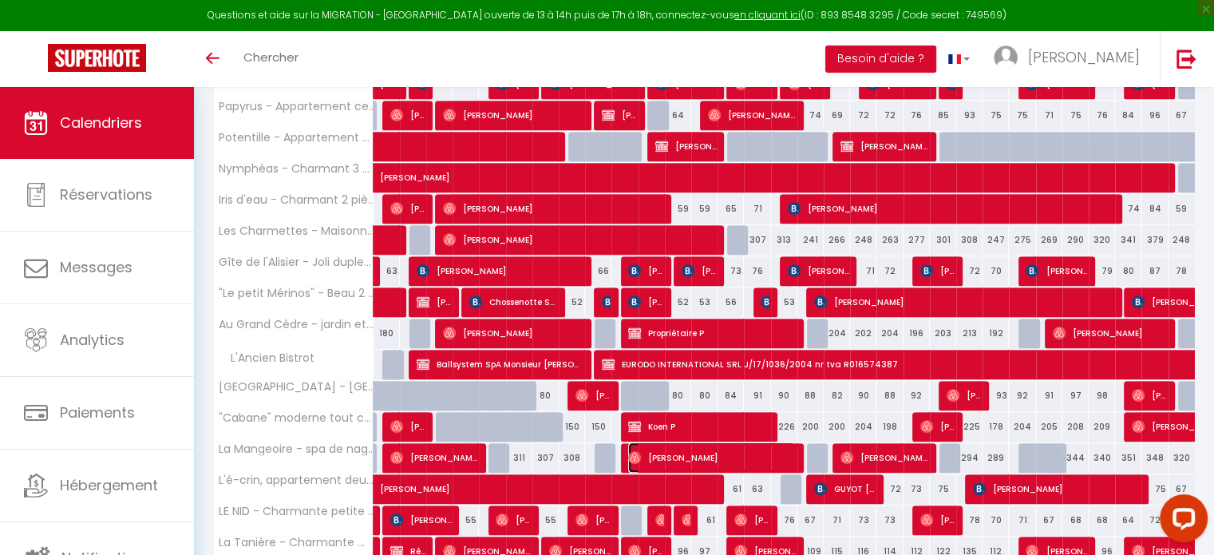
click at [698, 453] on span "Frances Saunders" at bounding box center [711, 457] width 167 height 30
select select "OK"
select select
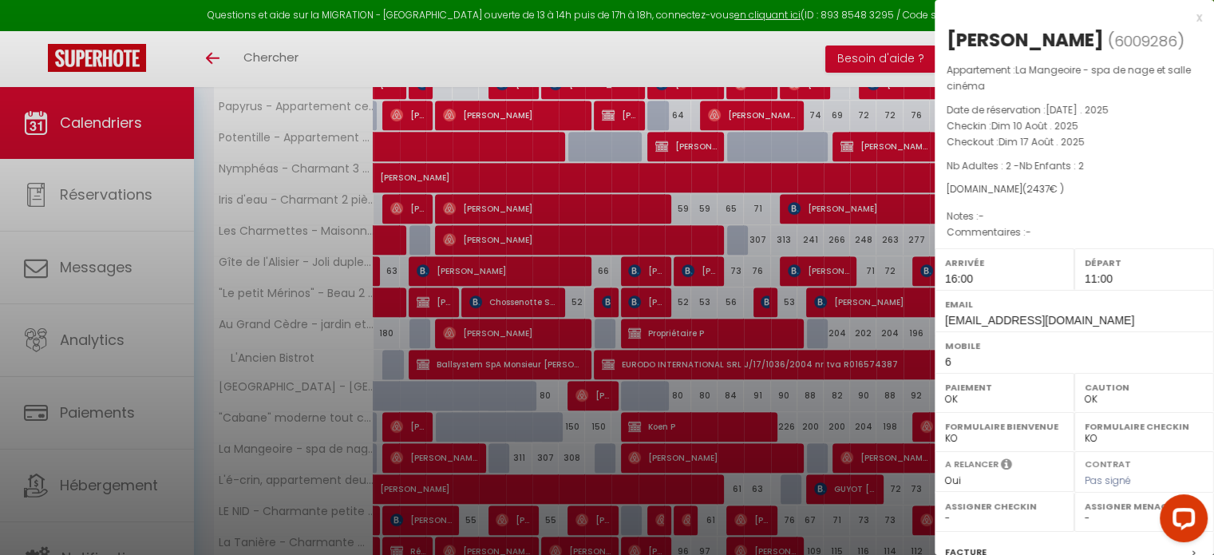
click at [698, 453] on div at bounding box center [607, 277] width 1214 height 555
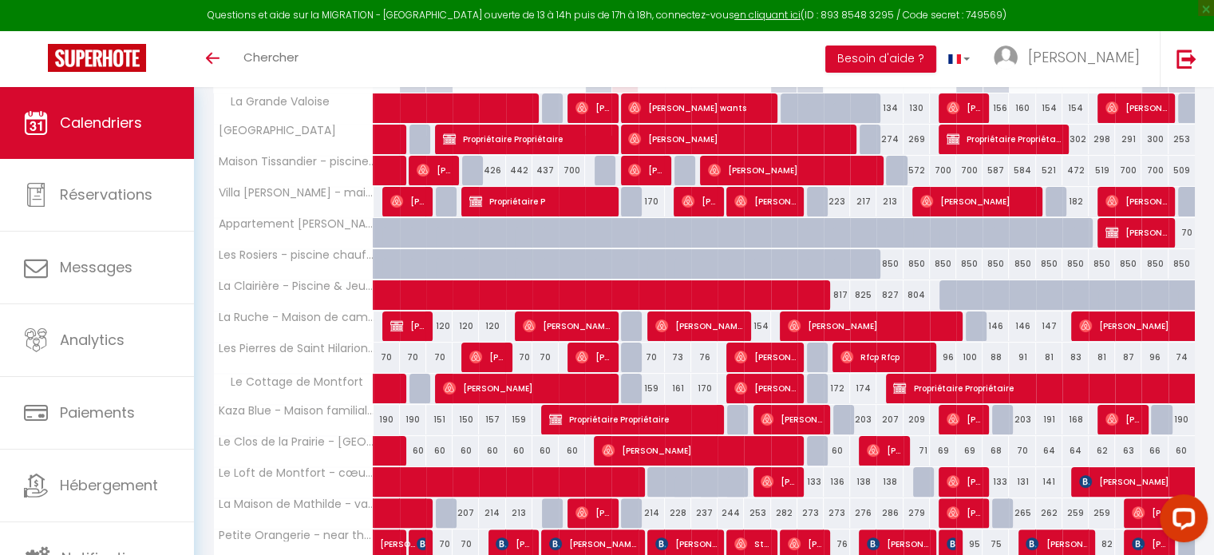
scroll to position [0, 0]
